Goal: Navigation & Orientation: Find specific page/section

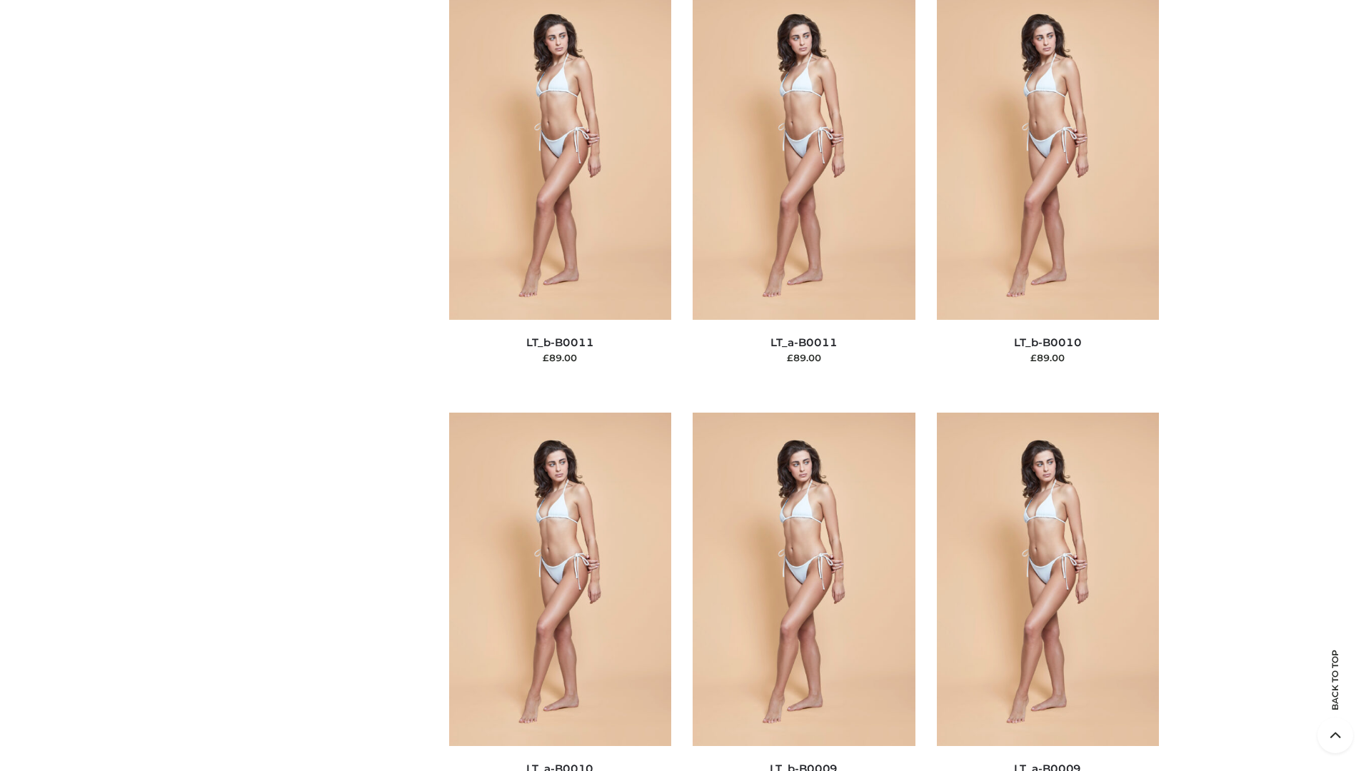
scroll to position [6412, 0]
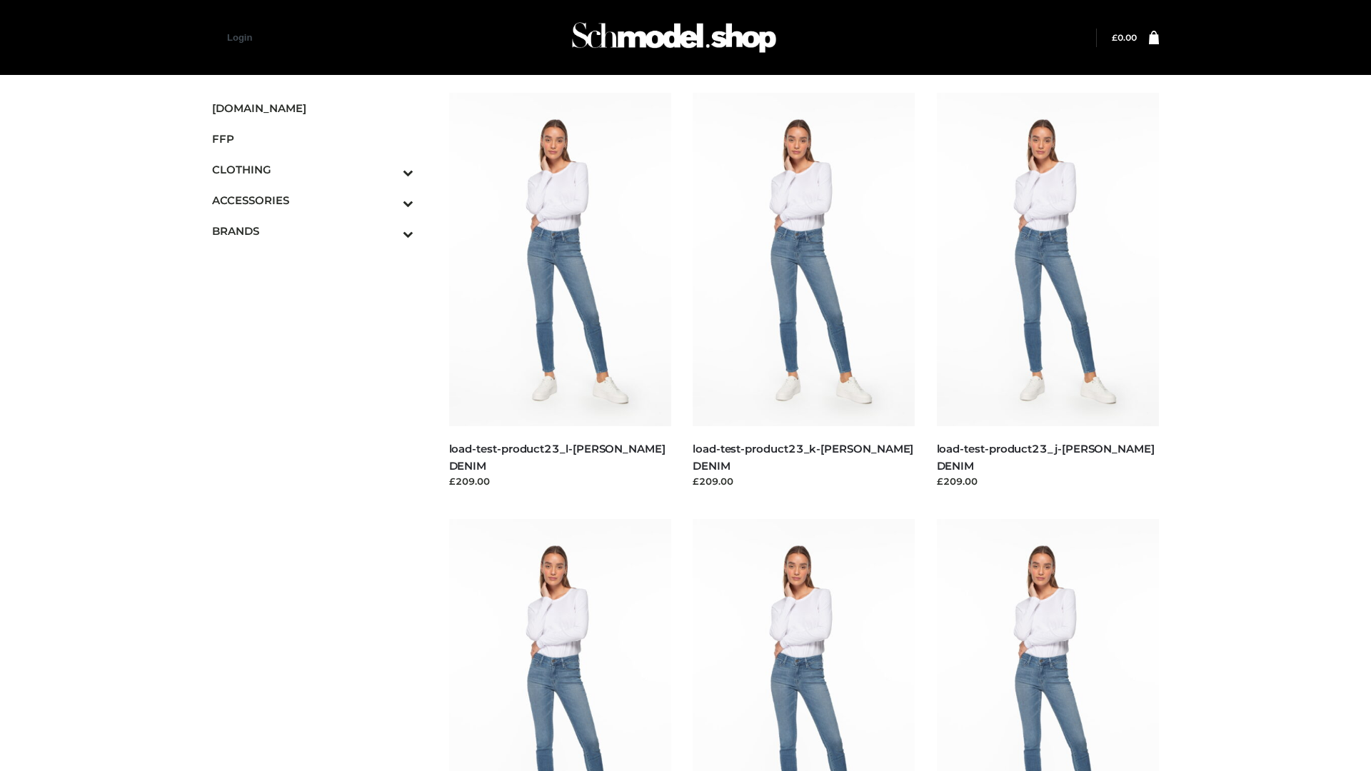
scroll to position [1252, 0]
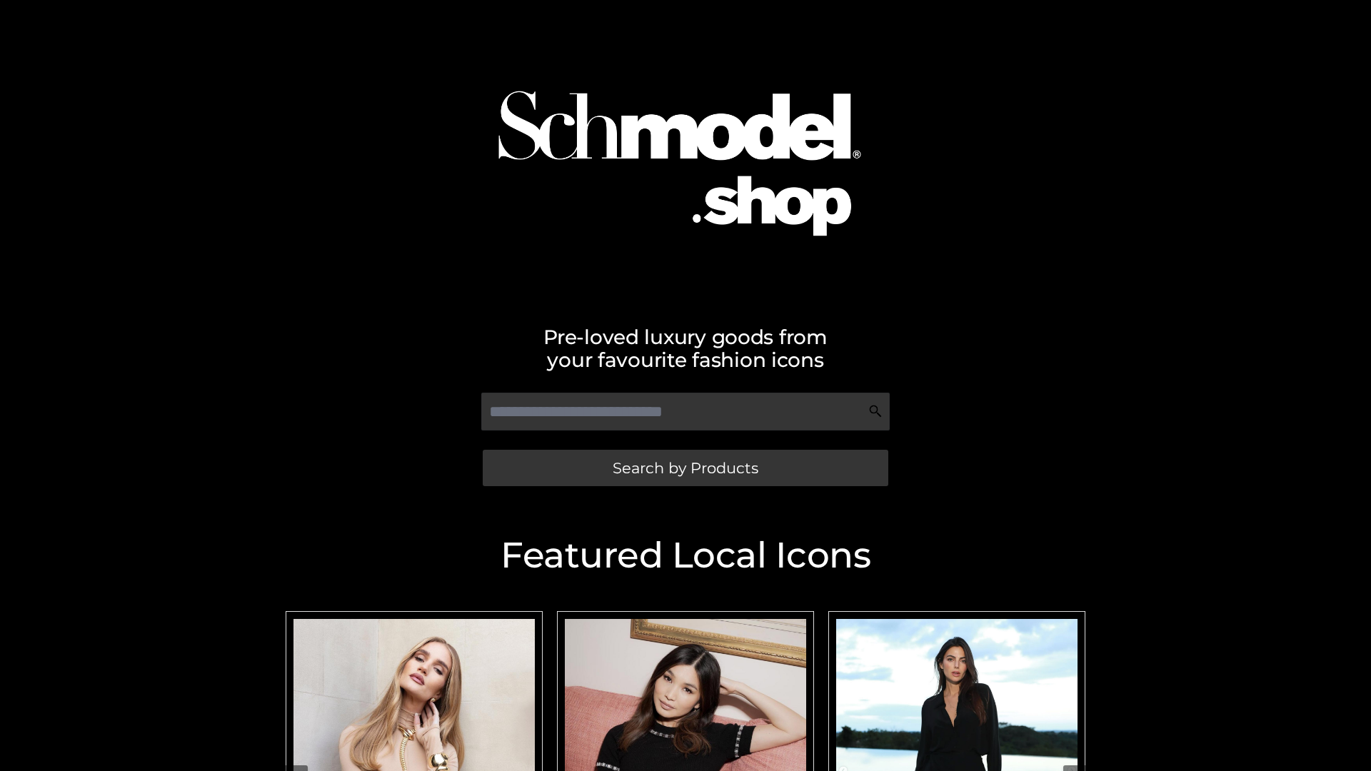
click at [685, 468] on span "Search by Products" at bounding box center [686, 468] width 146 height 15
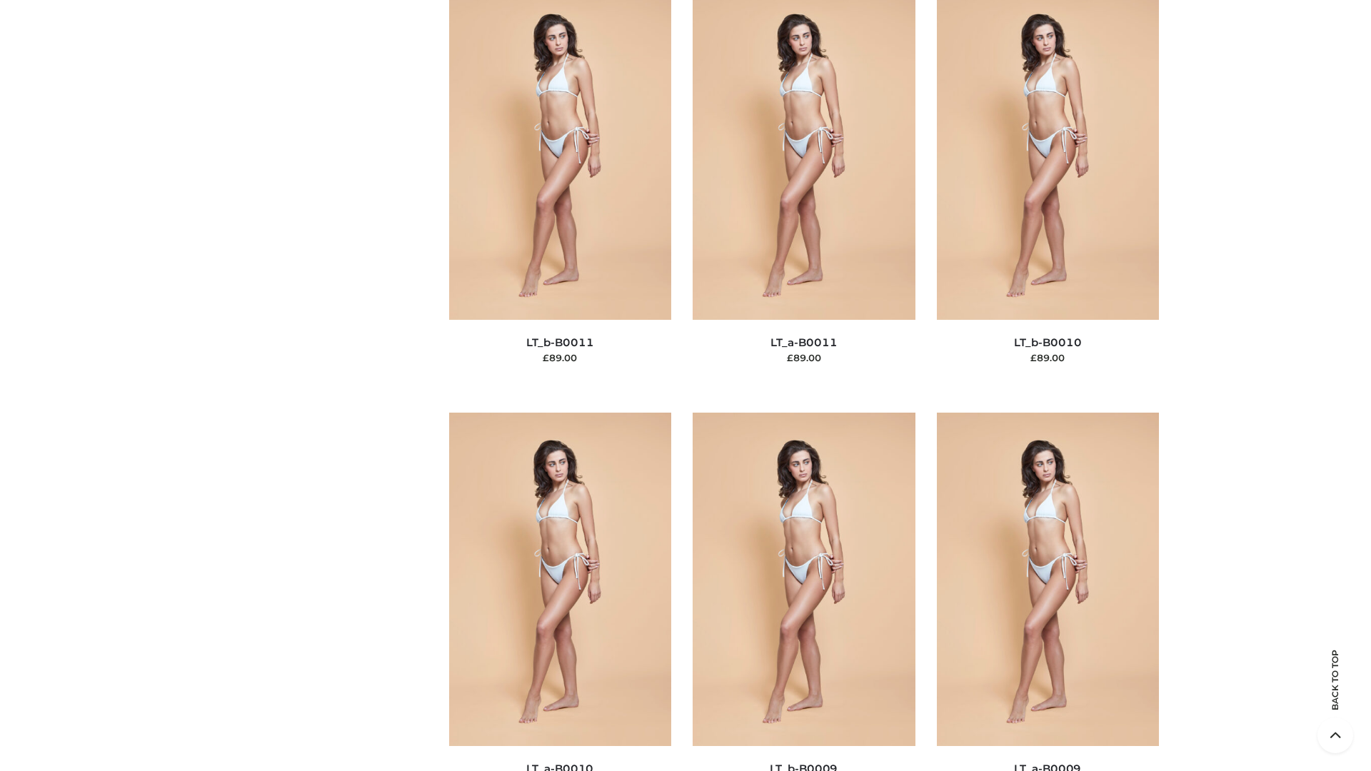
scroll to position [6412, 0]
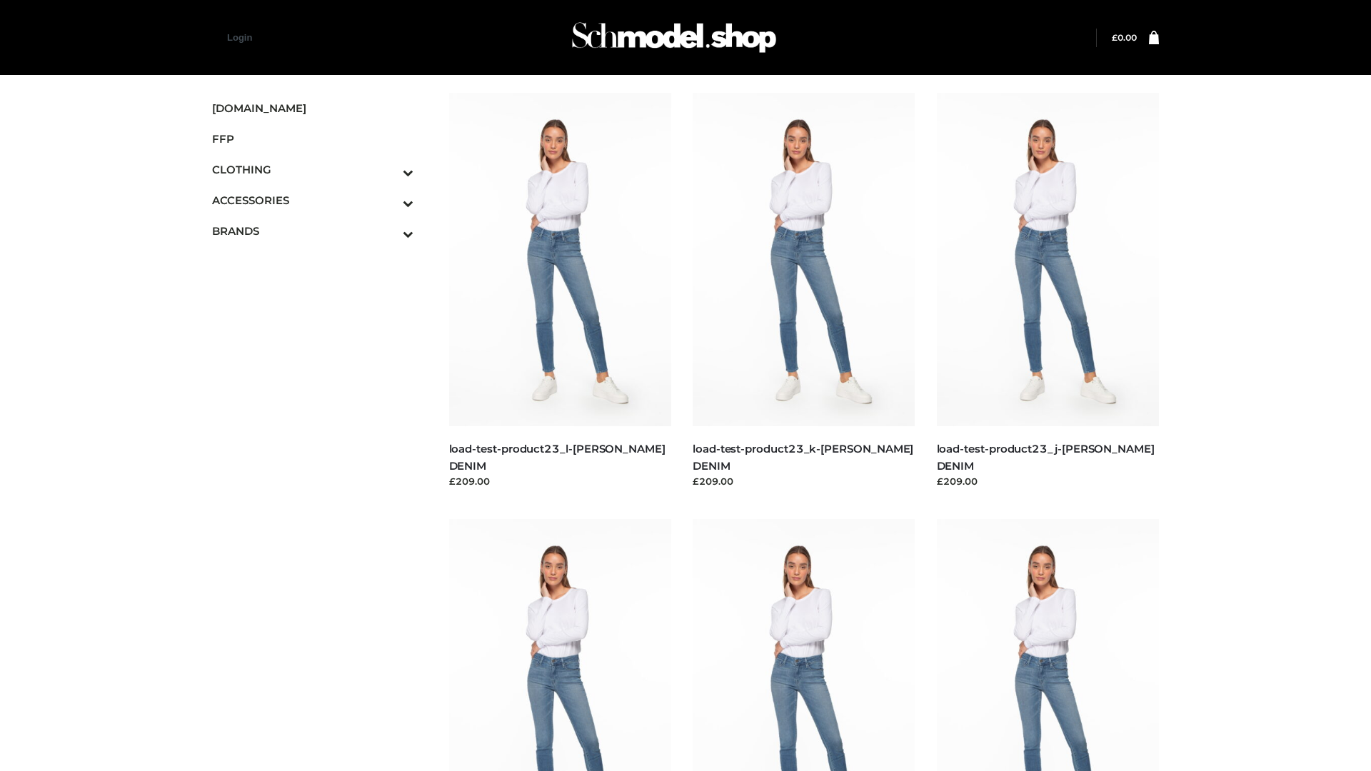
scroll to position [1252, 0]
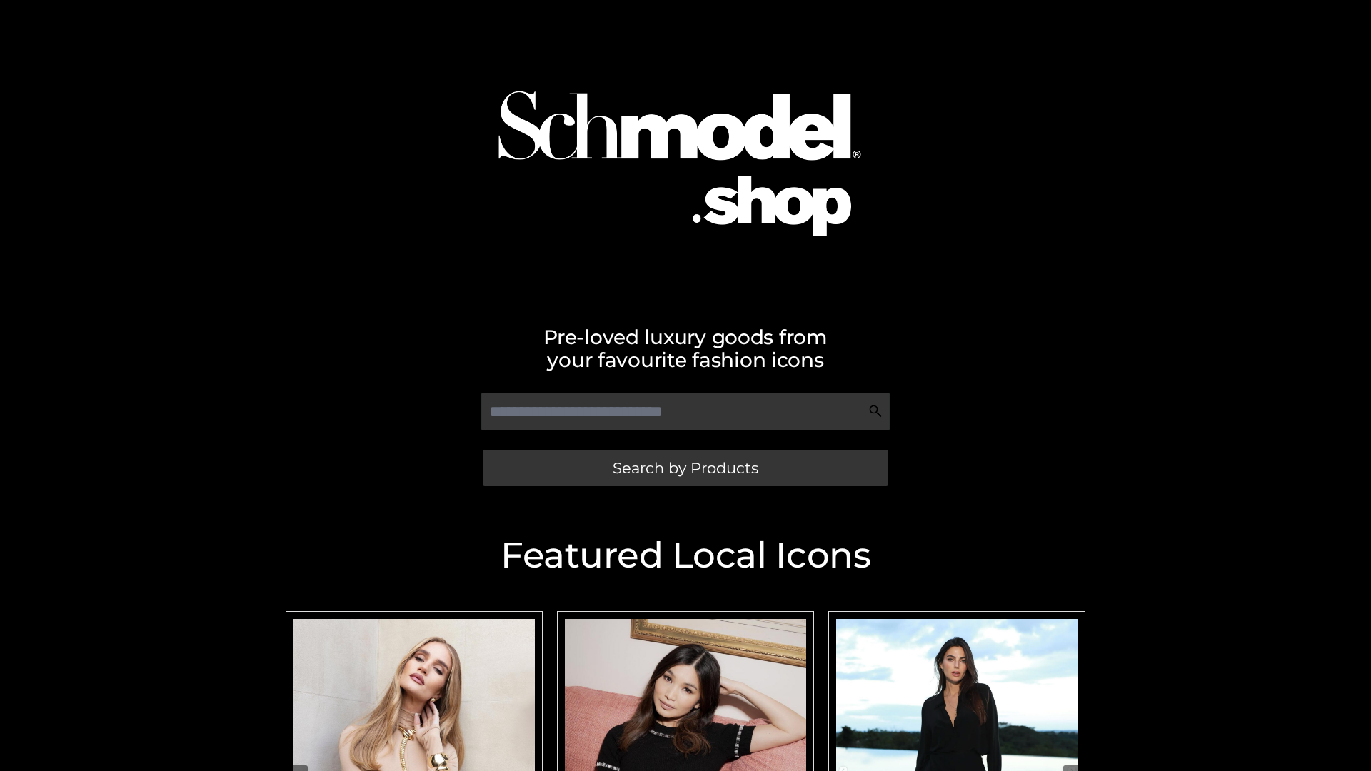
click at [685, 468] on span "Search by Products" at bounding box center [686, 468] width 146 height 15
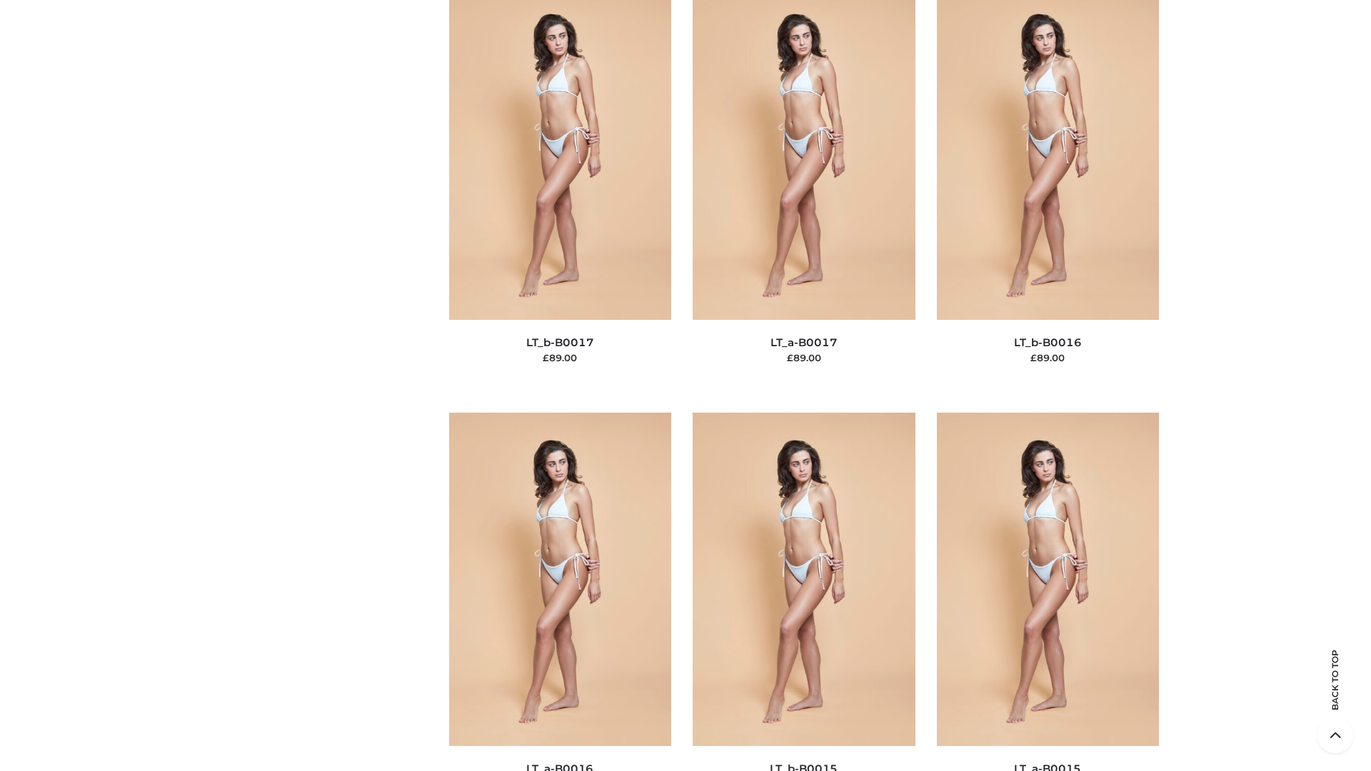
scroll to position [4692, 0]
